Goal: Task Accomplishment & Management: Use online tool/utility

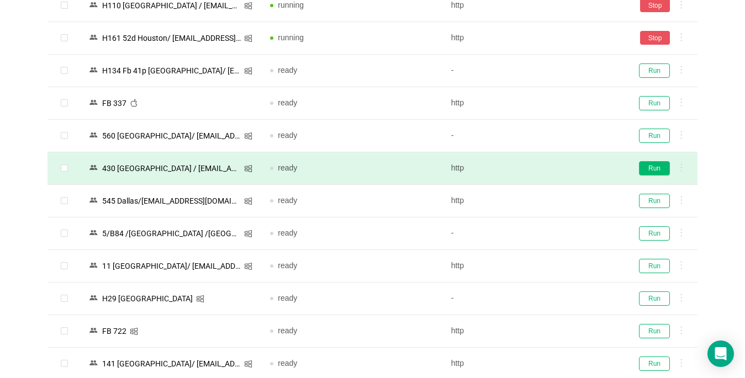
scroll to position [1215, 0]
click at [646, 170] on button "Run" at bounding box center [654, 168] width 31 height 14
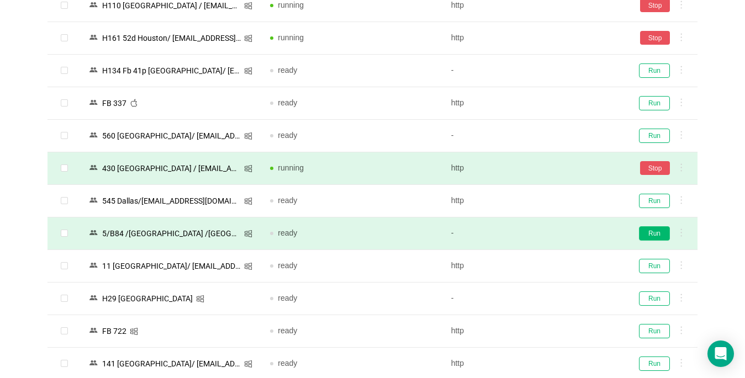
click at [655, 233] on button "Run" at bounding box center [654, 234] width 31 height 14
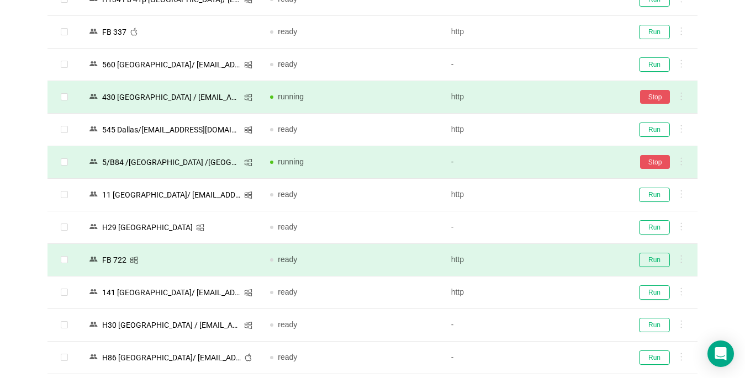
scroll to position [1326, 0]
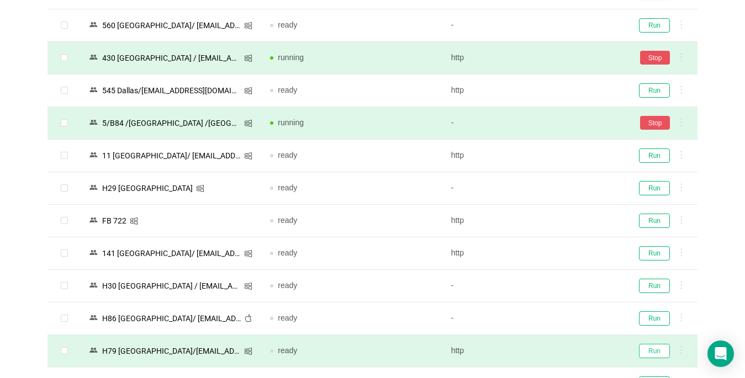
click at [654, 352] on button "Run" at bounding box center [654, 351] width 31 height 14
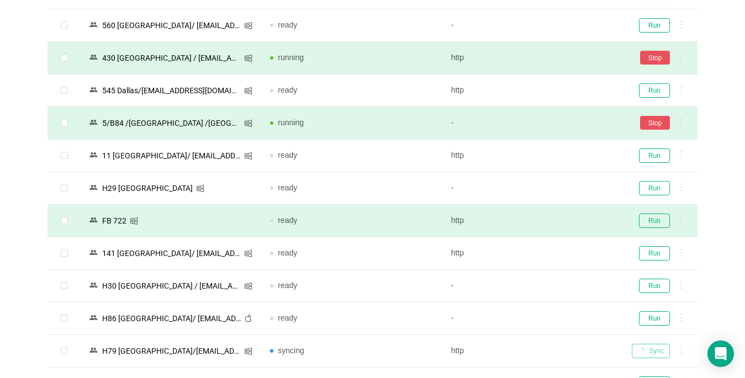
scroll to position [1492, 0]
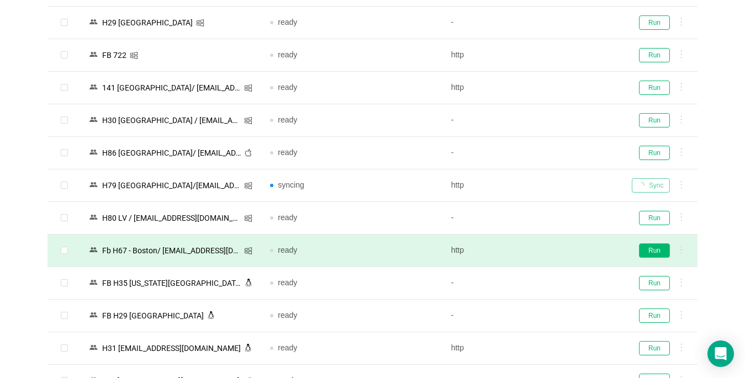
click at [648, 248] on button "Run" at bounding box center [654, 251] width 31 height 14
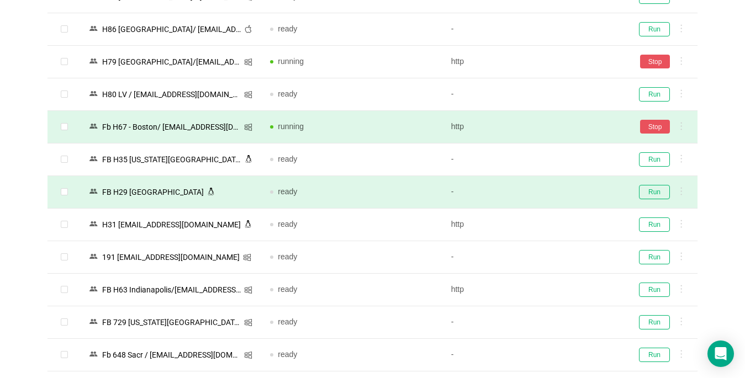
scroll to position [1657, 0]
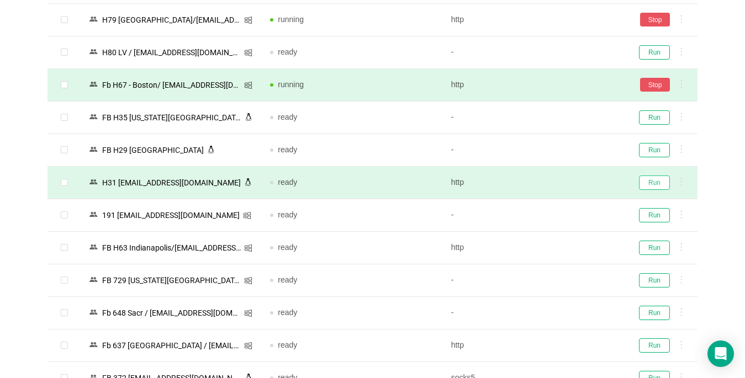
click at [654, 185] on button "Run" at bounding box center [654, 183] width 31 height 14
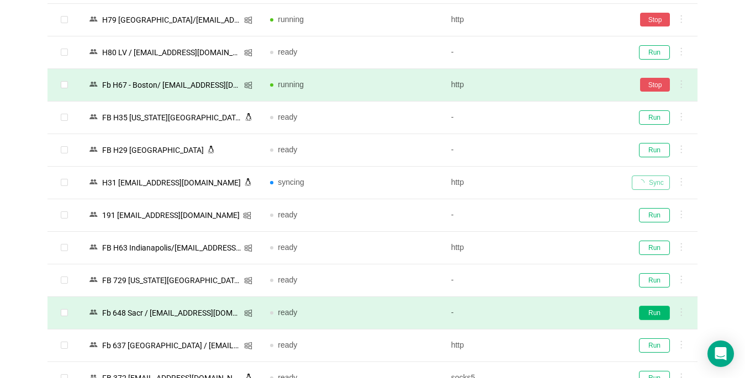
click at [656, 312] on button "Run" at bounding box center [654, 313] width 31 height 14
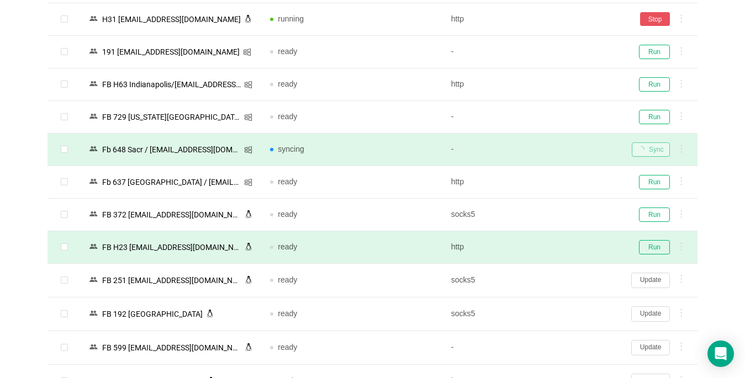
scroll to position [1823, 0]
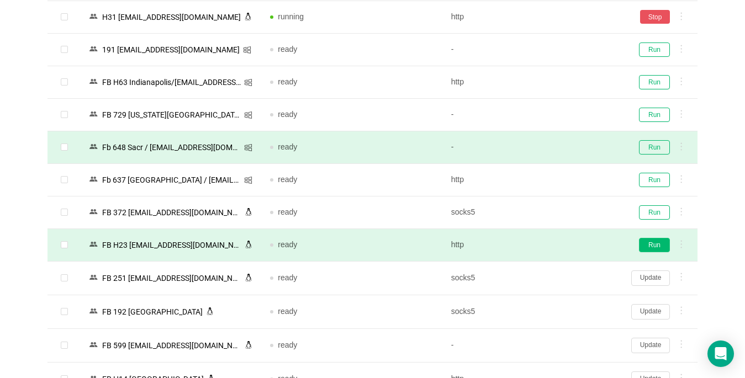
click at [655, 241] on button "Run" at bounding box center [654, 245] width 31 height 14
click at [648, 282] on button "Update" at bounding box center [650, 278] width 39 height 15
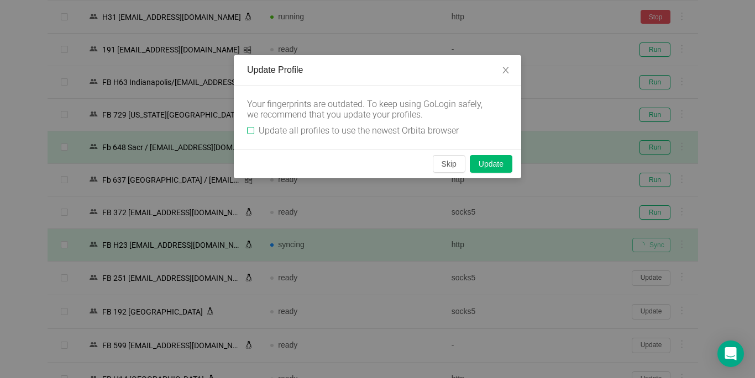
click at [254, 133] on input "Update all profiles to use the newest Orbita browser" at bounding box center [250, 130] width 7 height 7
checkbox input "true"
click at [437, 169] on button "Skip" at bounding box center [449, 164] width 33 height 18
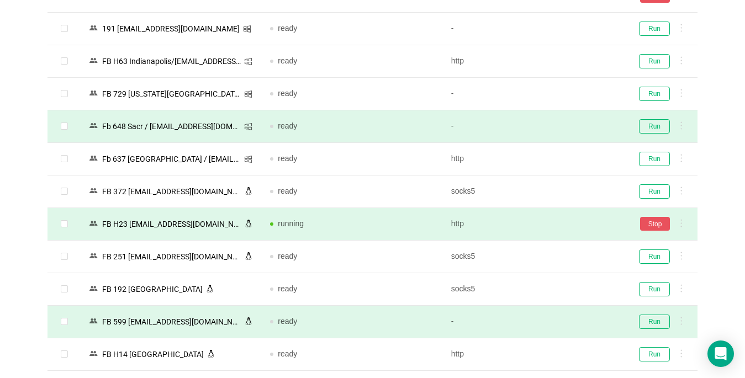
scroll to position [1934, 0]
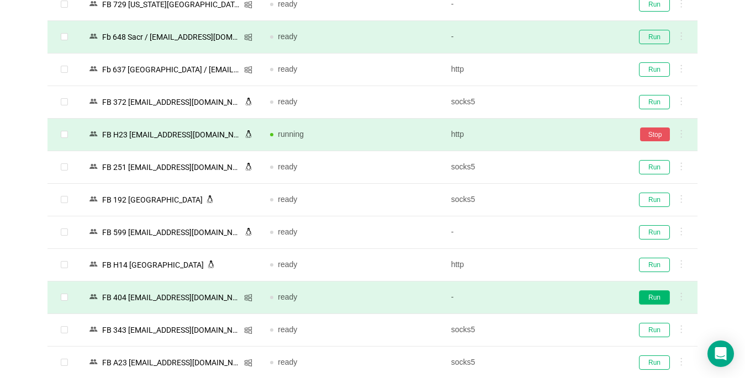
click at [649, 298] on button "Run" at bounding box center [654, 298] width 31 height 14
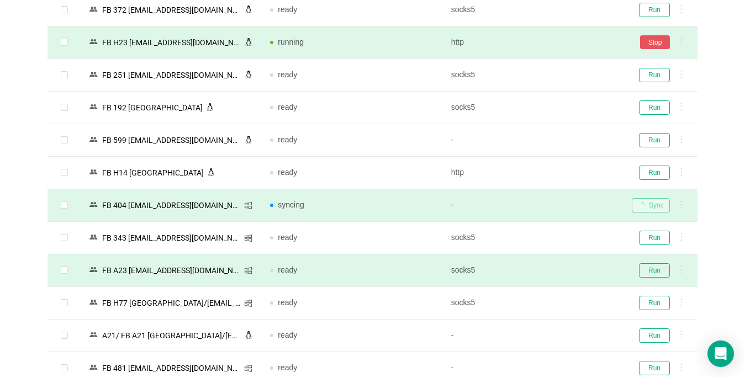
scroll to position [2044, 0]
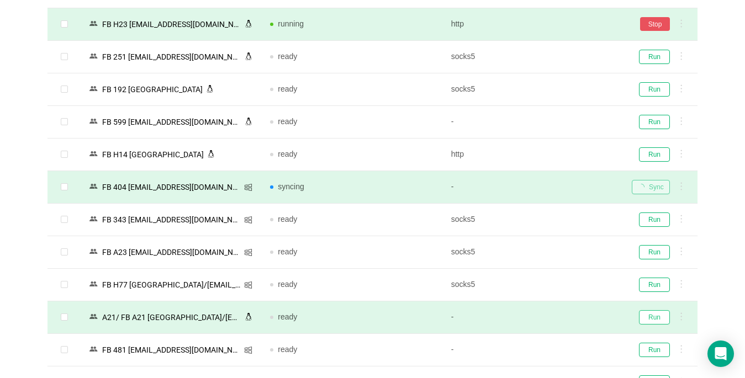
click at [645, 315] on button "Run" at bounding box center [654, 317] width 31 height 14
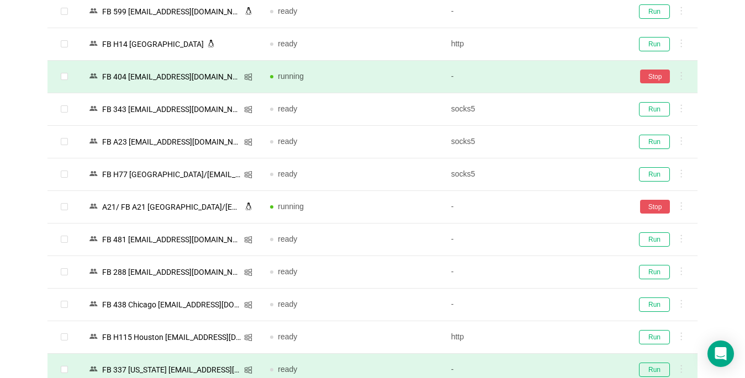
scroll to position [2265, 0]
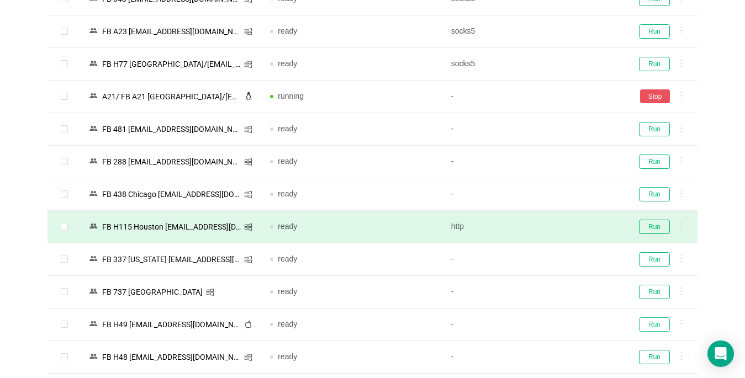
click at [644, 323] on button "Run" at bounding box center [654, 325] width 31 height 14
click at [650, 357] on button "Run" at bounding box center [654, 357] width 31 height 14
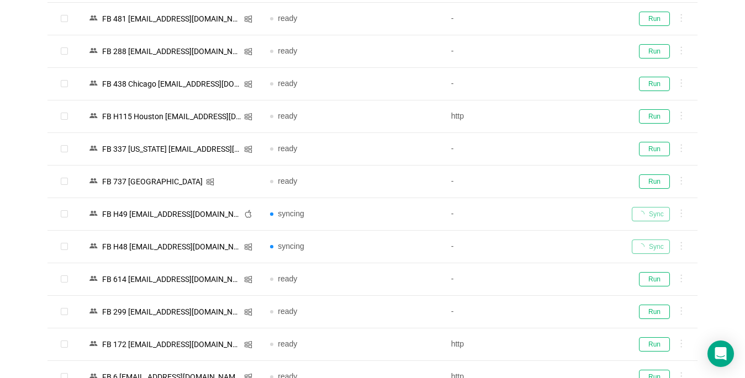
scroll to position [2472, 0]
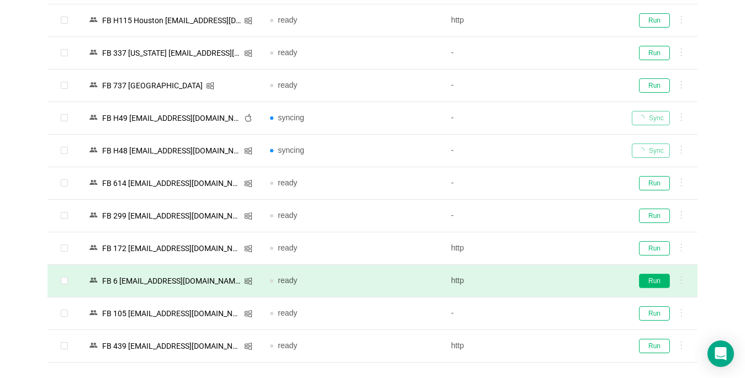
click at [649, 280] on button "Run" at bounding box center [654, 281] width 31 height 14
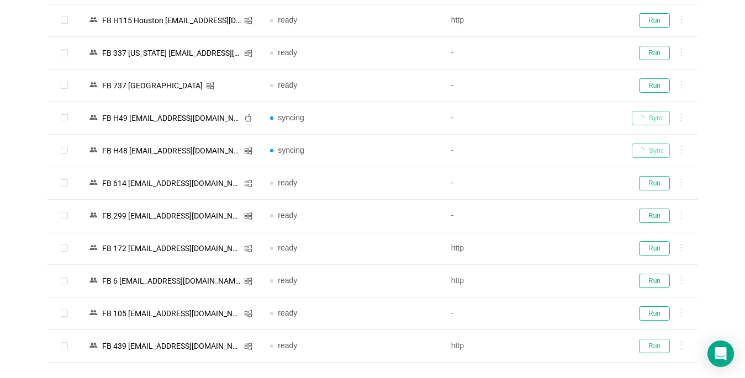
click at [665, 349] on button "Run" at bounding box center [654, 346] width 31 height 14
